Goal: Transaction & Acquisition: Book appointment/travel/reservation

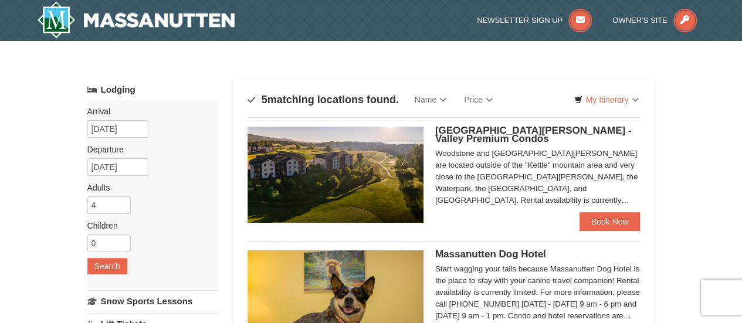
click at [526, 131] on span "[GEOGRAPHIC_DATA][PERSON_NAME] - Valley Premium Condos" at bounding box center [533, 134] width 197 height 19
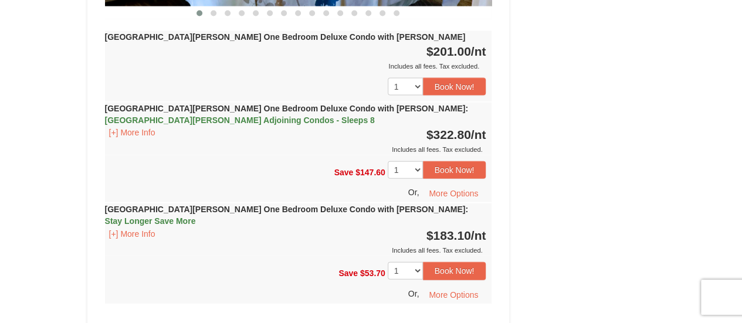
scroll to position [1198, 0]
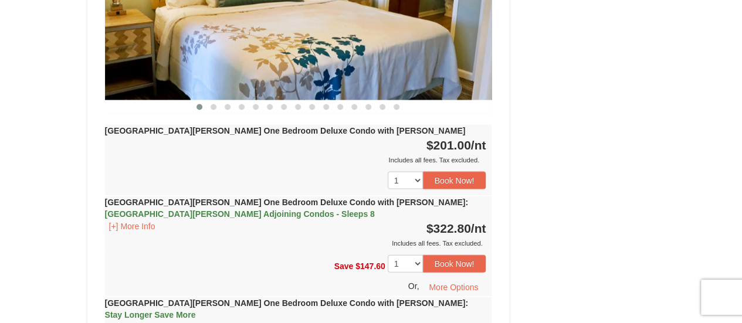
click at [292, 198] on strong "[GEOGRAPHIC_DATA][PERSON_NAME] One Bedroom Deluxe Condo with [PERSON_NAME] : [G…" at bounding box center [286, 208] width 363 height 21
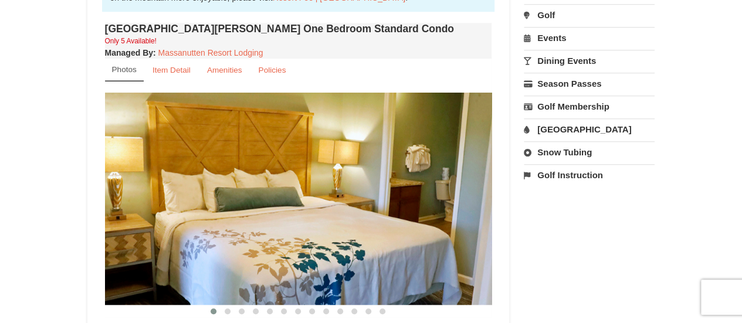
scroll to position [353, 0]
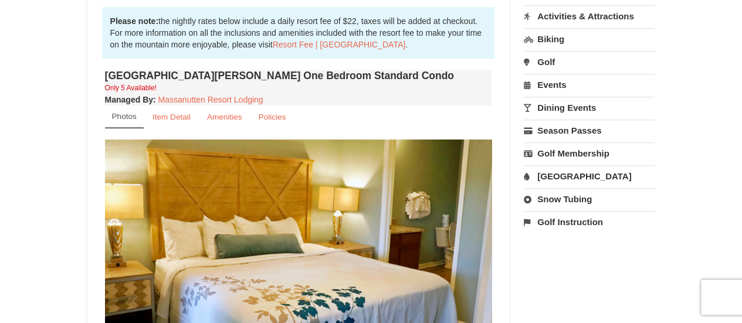
click at [251, 270] on img at bounding box center [298, 246] width 387 height 212
click at [226, 123] on link "Amenities" at bounding box center [224, 117] width 50 height 23
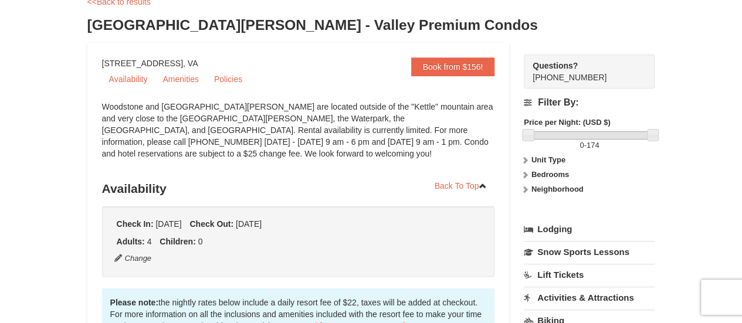
scroll to position [0, 0]
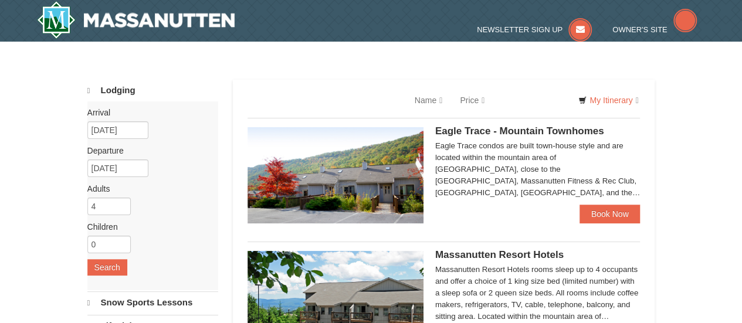
select select "10"
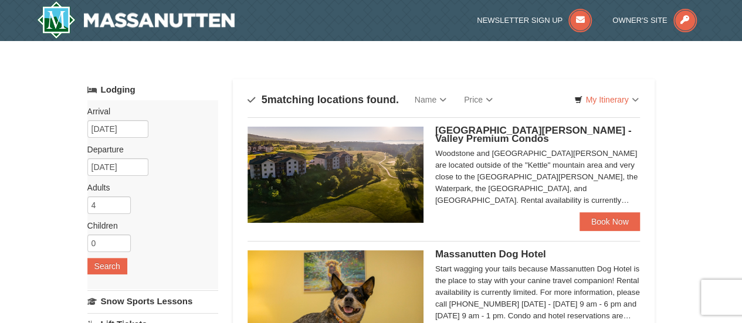
scroll to position [283, 0]
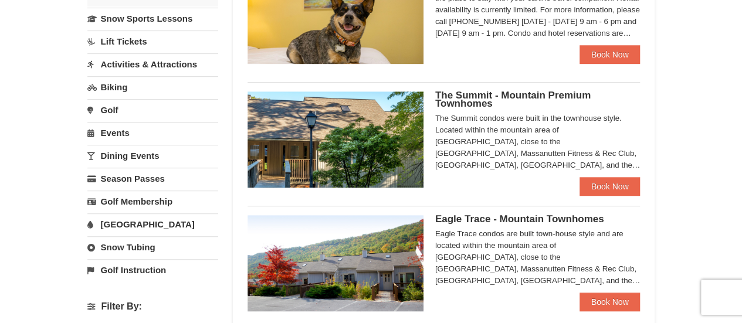
click at [325, 277] on img at bounding box center [336, 263] width 176 height 96
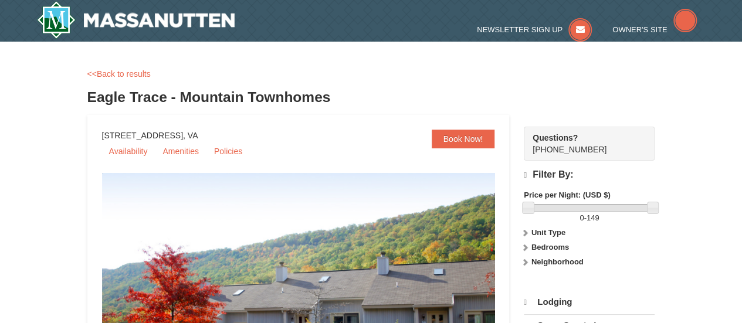
select select "10"
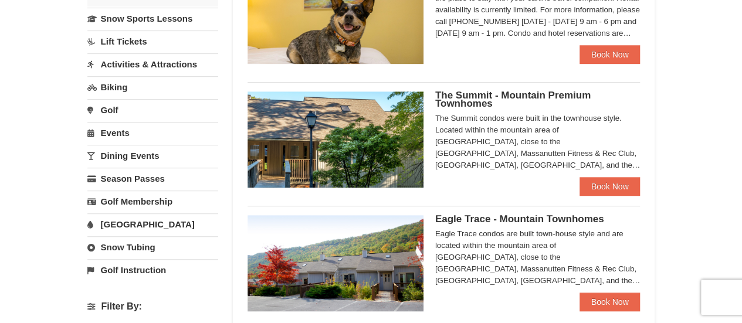
scroll to position [566, 0]
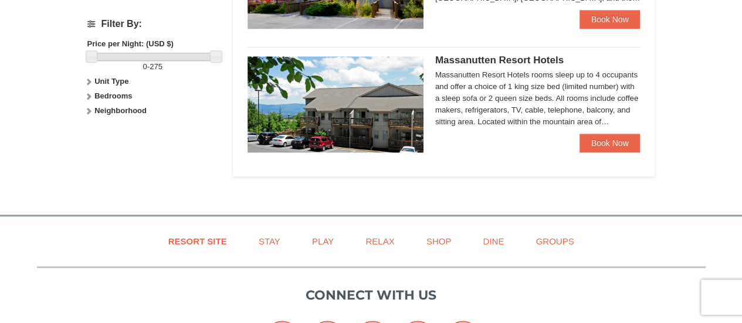
click at [351, 123] on img at bounding box center [336, 104] width 176 height 96
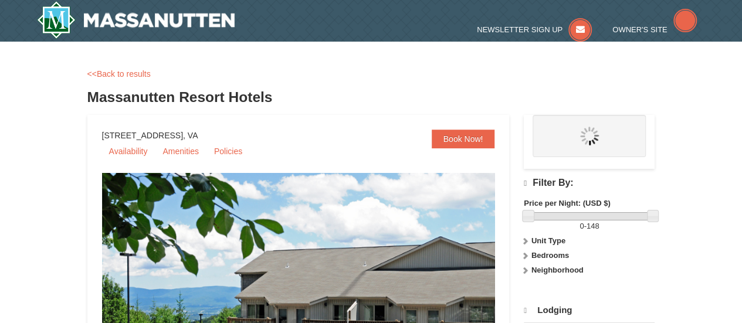
select select "10"
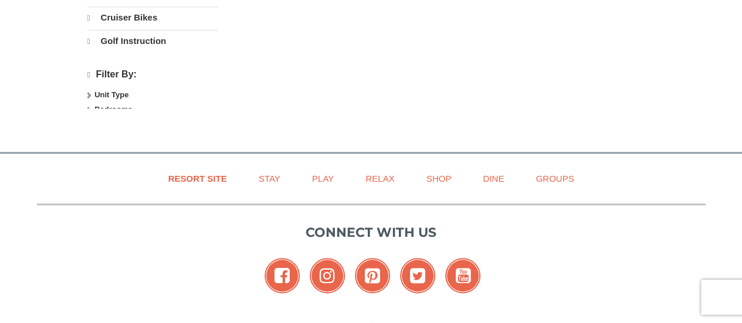
select select "10"
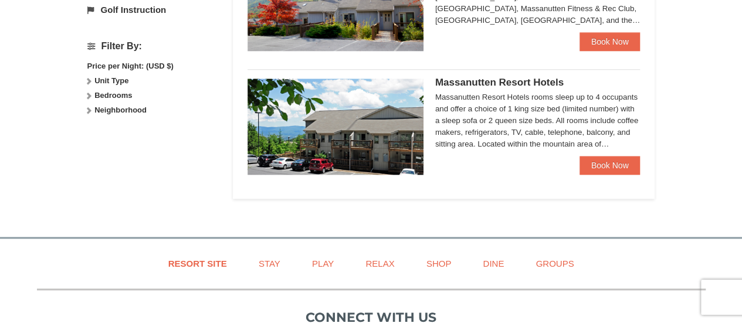
scroll to position [545, 0]
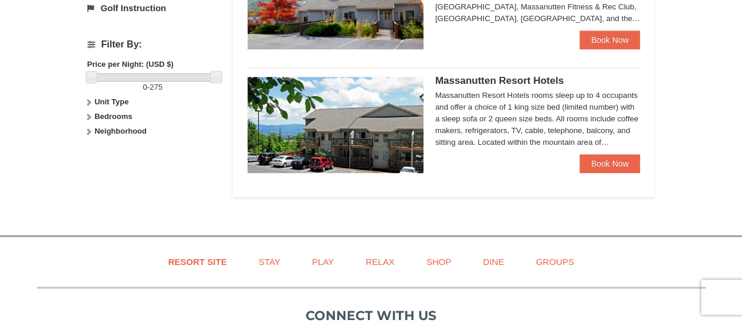
click at [116, 112] on strong "Bedrooms" at bounding box center [113, 116] width 38 height 9
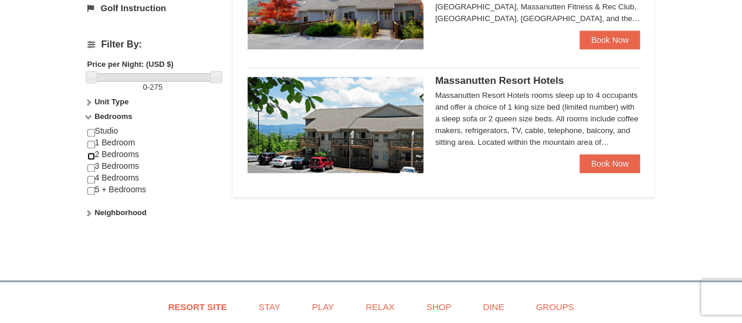
click at [89, 153] on input "checkbox" at bounding box center [91, 157] width 8 height 8
checkbox input "true"
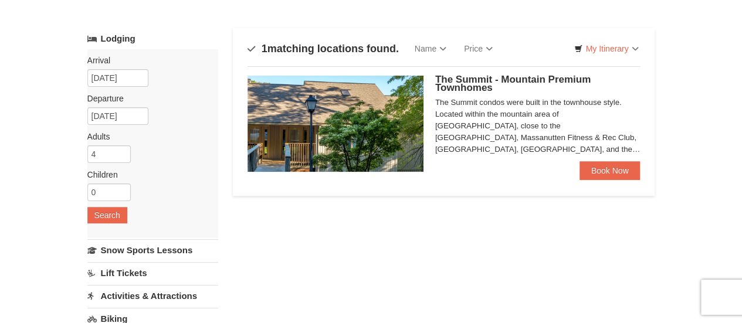
scroll to position [28, 0]
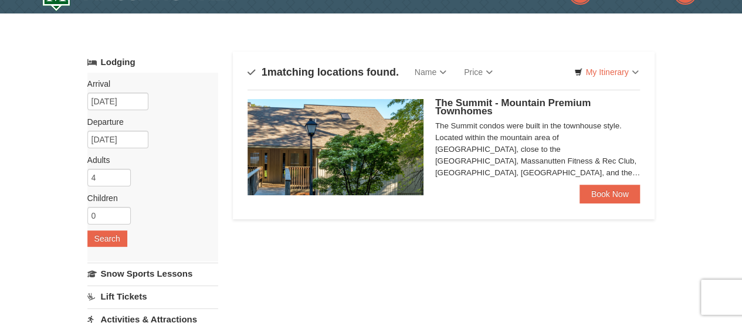
click at [376, 165] on img at bounding box center [336, 147] width 176 height 96
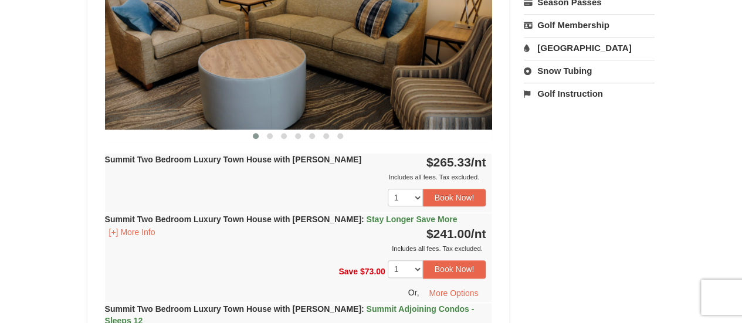
scroll to position [587, 0]
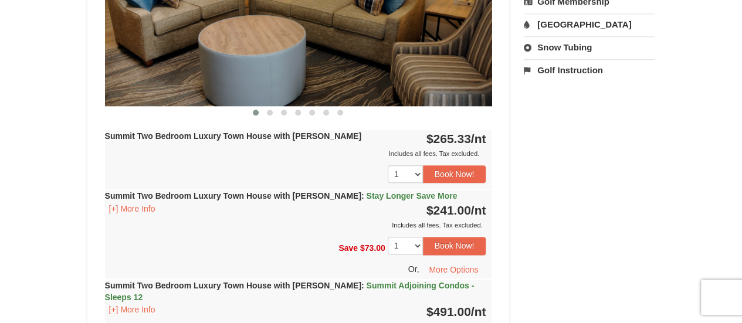
click at [319, 285] on strong "Summit Two Bedroom Luxury Town House with [PERSON_NAME] : Summit Adjoining Cond…" at bounding box center [290, 291] width 370 height 21
click at [388, 287] on span "Summit Adjoining Condos - Sleeps 12" at bounding box center [290, 291] width 370 height 21
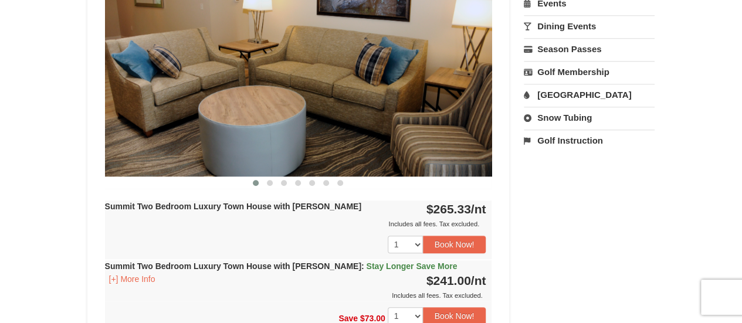
scroll to position [493, 0]
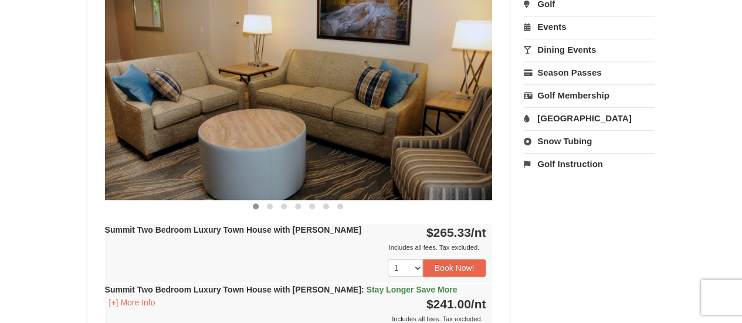
click at [429, 98] on img at bounding box center [298, 94] width 387 height 212
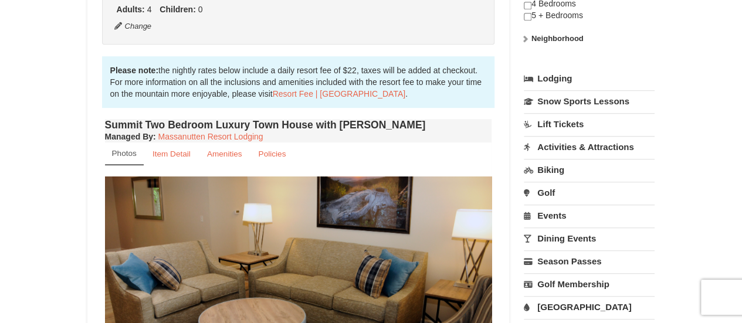
scroll to position [327, 0]
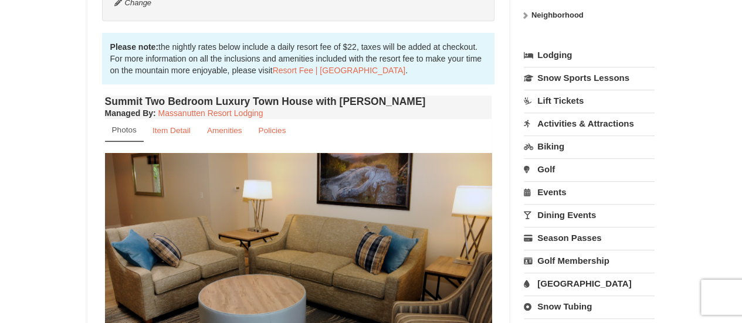
click at [120, 130] on small "Photos" at bounding box center [124, 130] width 25 height 9
click at [404, 234] on img at bounding box center [298, 259] width 387 height 212
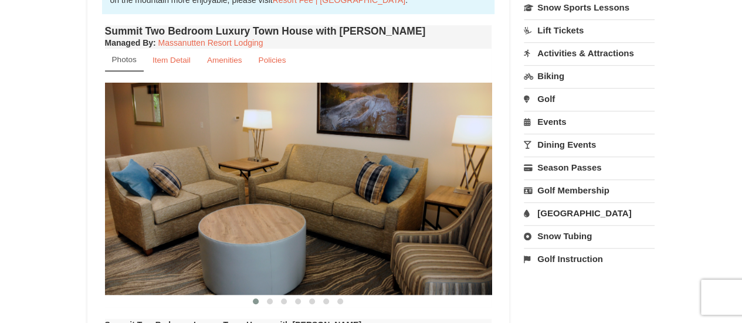
scroll to position [421, 0]
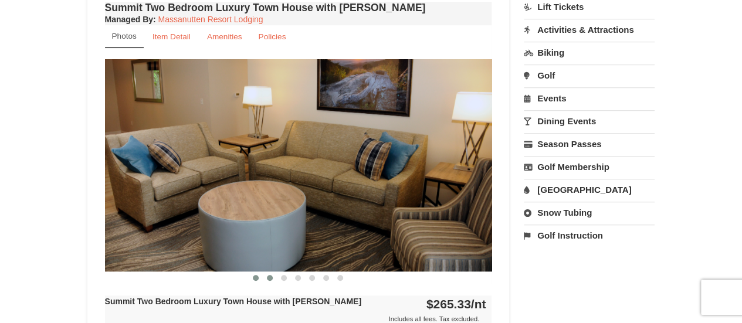
click at [270, 275] on span at bounding box center [270, 278] width 6 height 6
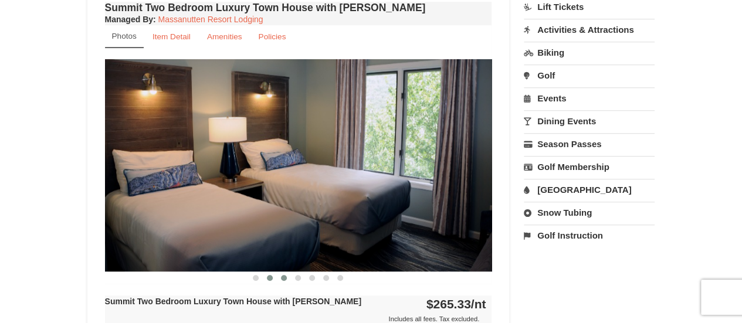
click at [284, 278] on span at bounding box center [284, 278] width 6 height 6
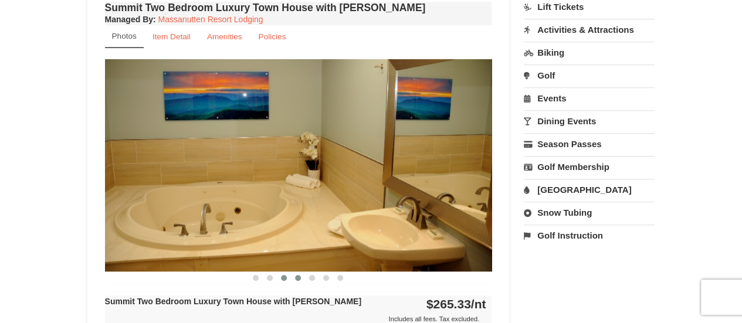
click at [298, 276] on span at bounding box center [298, 278] width 6 height 6
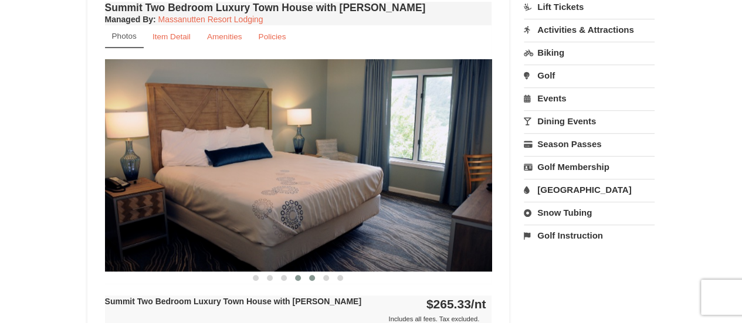
click at [312, 278] on span at bounding box center [312, 278] width 6 height 6
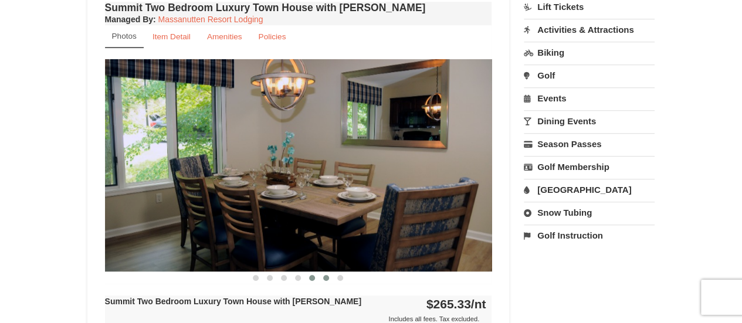
click at [327, 278] on span at bounding box center [326, 278] width 6 height 6
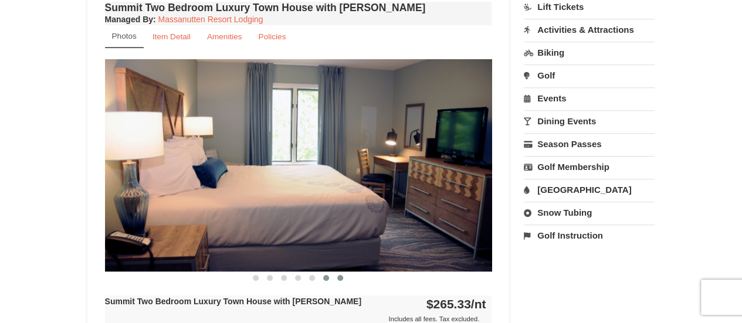
click at [340, 276] on span at bounding box center [340, 278] width 6 height 6
